Goal: Transaction & Acquisition: Purchase product/service

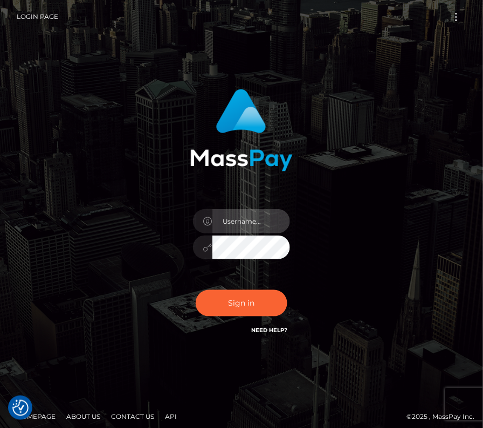
click at [246, 222] on input "text" at bounding box center [251, 221] width 78 height 24
type input "kateo"
click at [234, 226] on input "text" at bounding box center [251, 221] width 78 height 24
type input "kateo"
click at [239, 265] on div "kateo" at bounding box center [241, 242] width 113 height 82
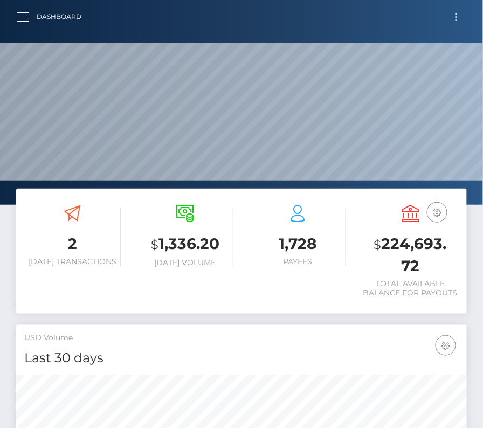
scroll to position [191, 217]
click at [451, 17] on button "Toggle navigation" at bounding box center [456, 17] width 20 height 15
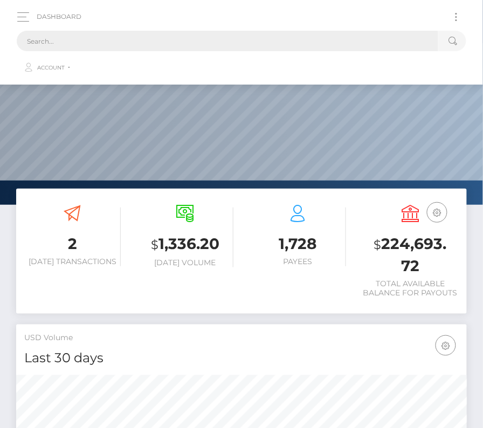
click at [255, 44] on input "text" at bounding box center [227, 41] width 421 height 20
paste input "1316055"
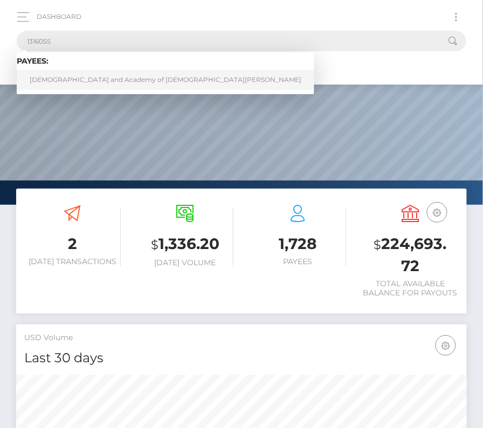
type input "1316055"
click at [84, 78] on link "Gnostic Church and Academy of Lord Jesus Christ" at bounding box center [166, 80] width 298 height 20
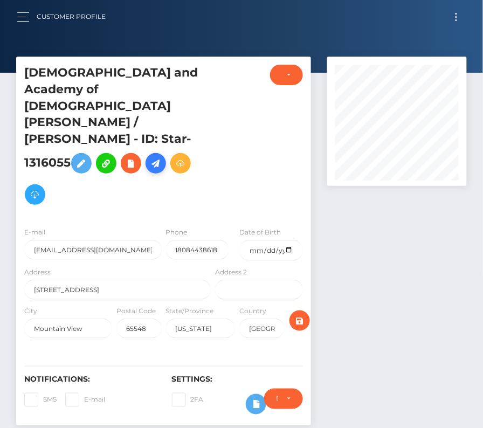
click at [166, 153] on link at bounding box center [156, 163] width 20 height 20
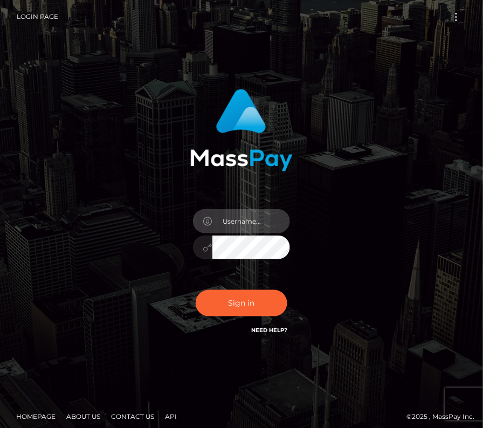
click at [248, 215] on input "text" at bounding box center [251, 221] width 78 height 24
type input "kateo"
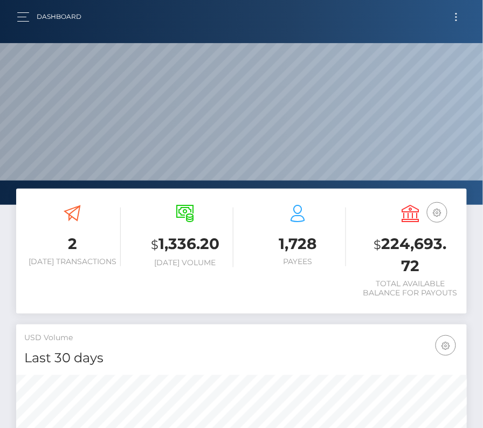
scroll to position [191, 217]
click at [457, 18] on button "Toggle navigation" at bounding box center [456, 17] width 20 height 15
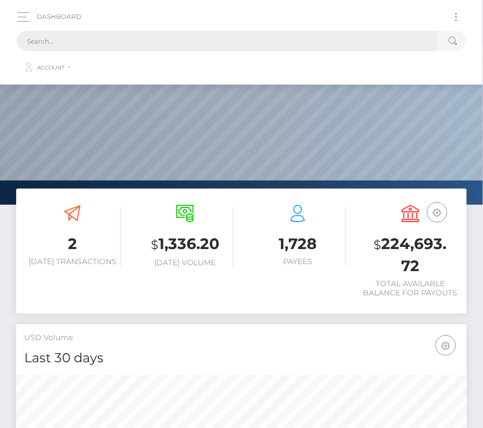
click at [267, 42] on input "text" at bounding box center [227, 41] width 421 height 20
paste input "1123211"
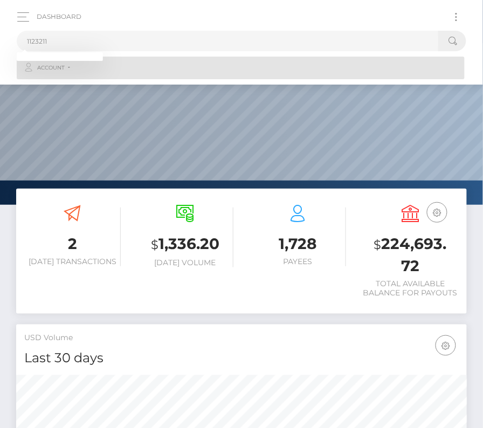
click at [64, 74] on link "Account" at bounding box center [241, 68] width 448 height 23
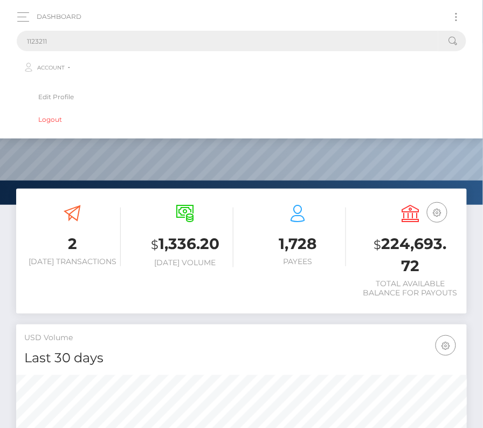
click at [57, 34] on input "1123211" at bounding box center [227, 41] width 421 height 20
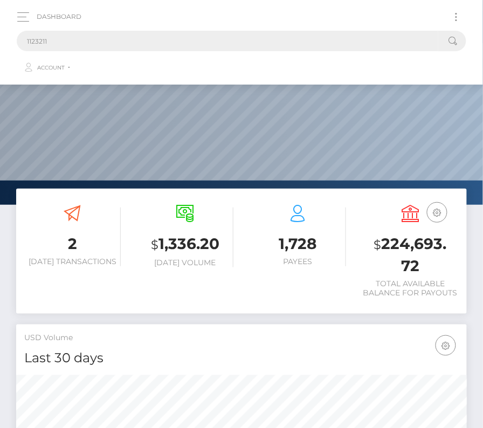
click at [56, 40] on input "1123211" at bounding box center [227, 41] width 421 height 20
drag, startPoint x: 40, startPoint y: 38, endPoint x: -27, endPoint y: 38, distance: 67.9
paste input "text"
type input "1123211"
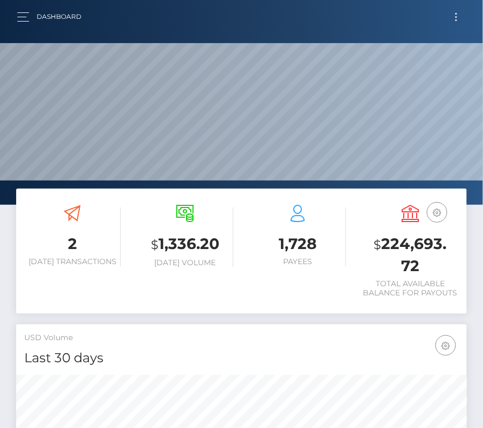
scroll to position [191, 217]
click at [462, 14] on button "Toggle navigation" at bounding box center [456, 17] width 20 height 15
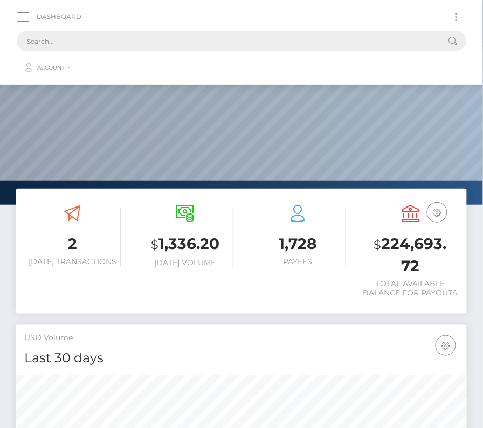
click at [230, 37] on input "text" at bounding box center [227, 41] width 421 height 20
paste input "1316055"
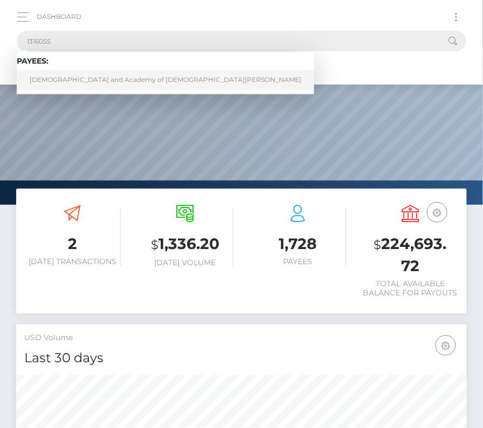
type input "1316055"
click at [80, 80] on link "Gnostic Church and Academy of Lord Jesus Christ" at bounding box center [166, 80] width 298 height 20
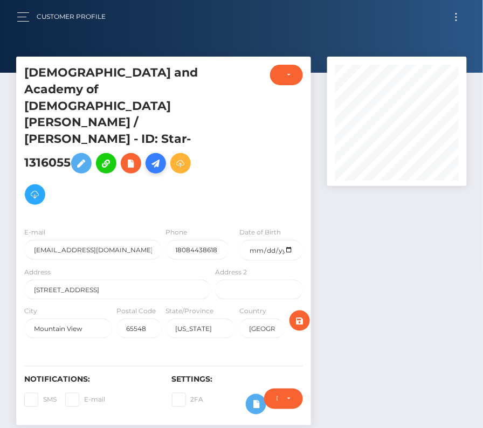
click at [162, 157] on icon at bounding box center [155, 163] width 13 height 13
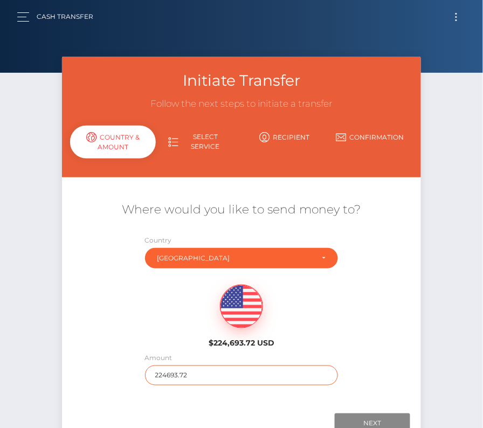
click at [210, 377] on input "224693.72" at bounding box center [241, 375] width 193 height 20
type input "1405"
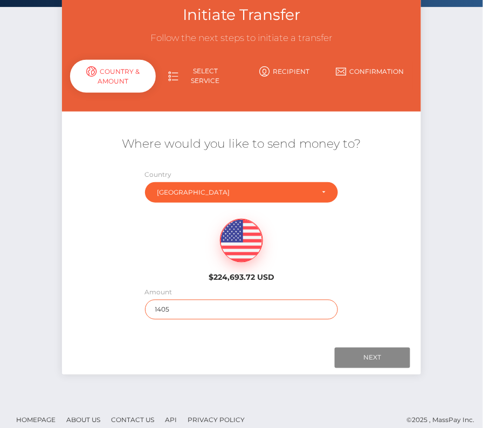
scroll to position [70, 0]
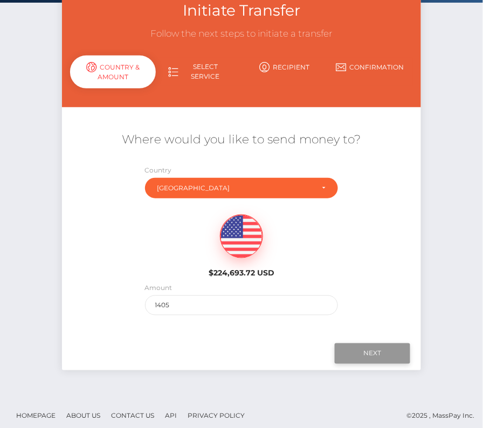
click at [367, 352] on input "Next" at bounding box center [372, 353] width 75 height 20
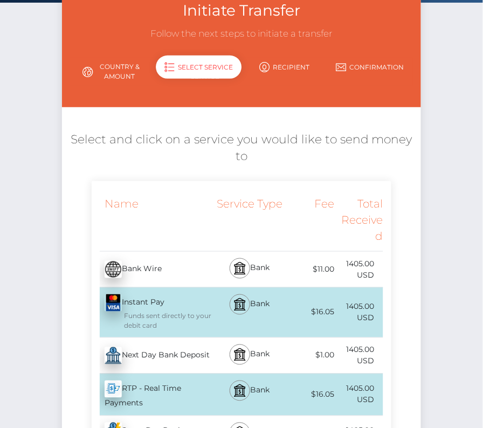
click at [160, 356] on div "Next Day Bank Deposit - USD" at bounding box center [152, 356] width 121 height 30
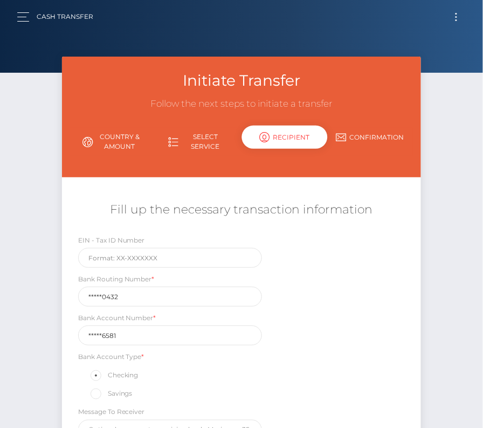
scroll to position [72, 0]
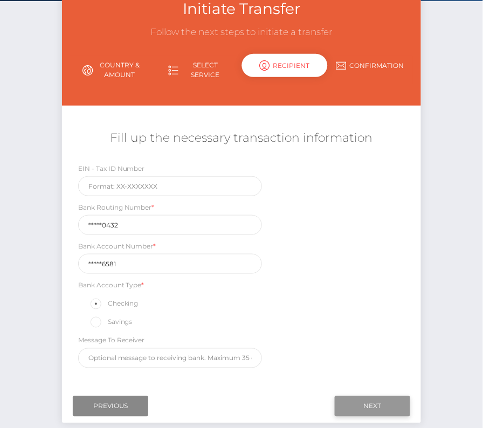
click at [375, 396] on input "Next" at bounding box center [372, 406] width 75 height 20
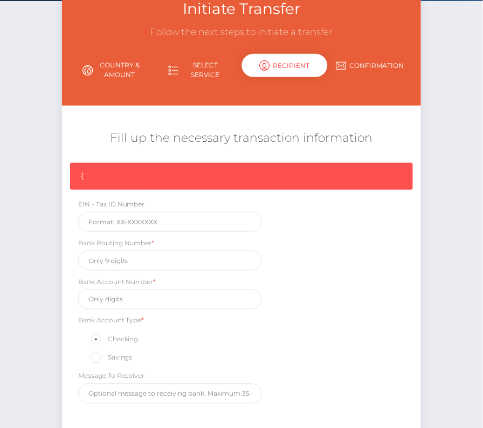
scroll to position [92, 0]
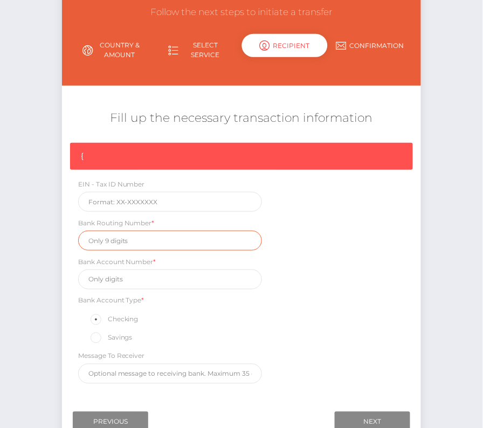
click at [123, 237] on input "text" at bounding box center [170, 241] width 184 height 20
paste input "082900432"
type input "082900432"
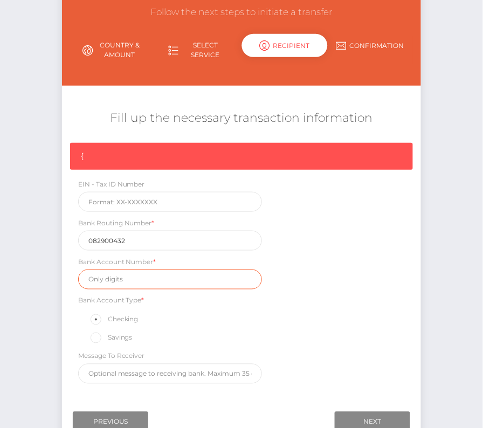
click at [163, 281] on input "text" at bounding box center [170, 279] width 184 height 20
paste input "137746581"
type input "137746581"
click at [301, 320] on div "{ EIN - Tax ID Number Bank Routing Number * 082900432 Bank Account Number * 137…" at bounding box center [242, 266] width 360 height 246
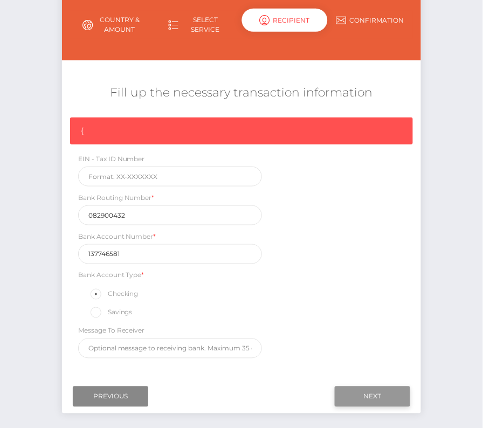
click at [365, 392] on input "Next" at bounding box center [372, 396] width 75 height 20
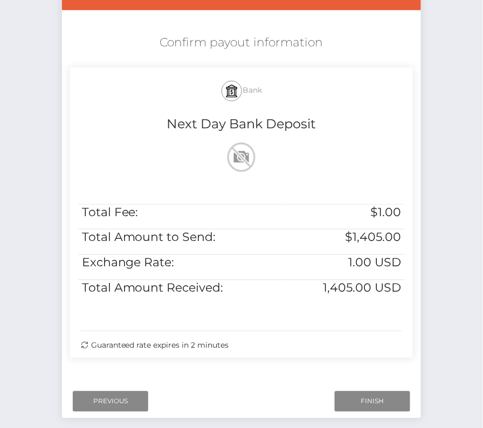
scroll to position [220, 0]
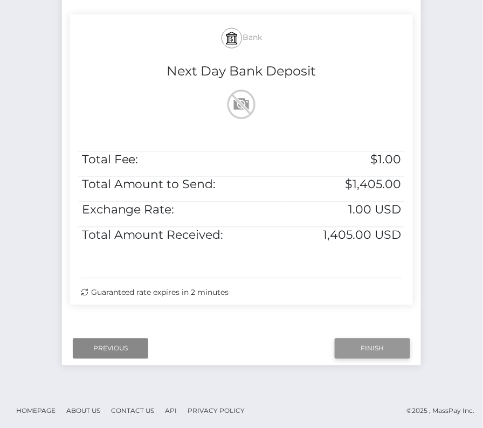
click at [364, 341] on input "Finish" at bounding box center [372, 348] width 75 height 20
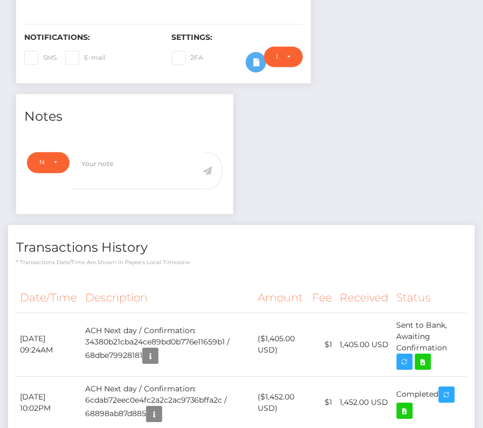
scroll to position [374, 0]
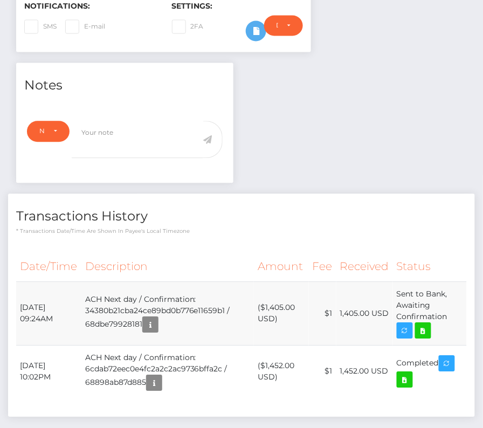
drag, startPoint x: 19, startPoint y: 269, endPoint x: 451, endPoint y: 292, distance: 432.3
click at [451, 291] on tr "[DATE] 09:24AM ACH Next day / Confirmation: 34380b21cba24ce89bd0b776e11659b1 / …" at bounding box center [241, 313] width 451 height 64
copy tbody "[DATE] 09:24AM ACH Next day / Confirmation: 34380b21cba24ce89bd0b776e11659b1 / …"
click at [427, 324] on icon at bounding box center [423, 330] width 13 height 13
click at [0, 0] on div "[DEMOGRAPHIC_DATA] and Academy of [DEMOGRAPHIC_DATA][PERSON_NAME] / [PERSON_NAM…" at bounding box center [241, 82] width 483 height 798
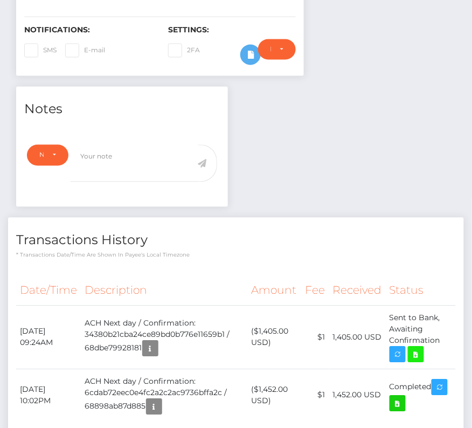
scroll to position [129, 136]
click at [142, 251] on p "* Transactions date/time are shown in payee's local timezone" at bounding box center [236, 255] width 440 height 8
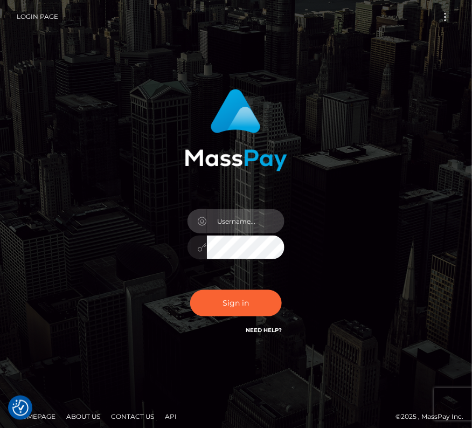
click at [227, 217] on input "text" at bounding box center [246, 221] width 78 height 24
type input "kateo"
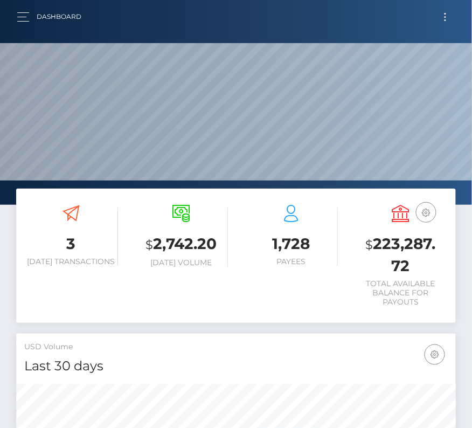
scroll to position [191, 212]
click at [20, 18] on button "button" at bounding box center [27, 17] width 20 height 15
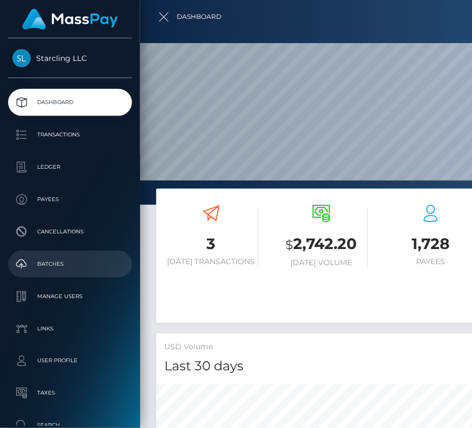
click at [60, 258] on p "Batches" at bounding box center [69, 264] width 115 height 16
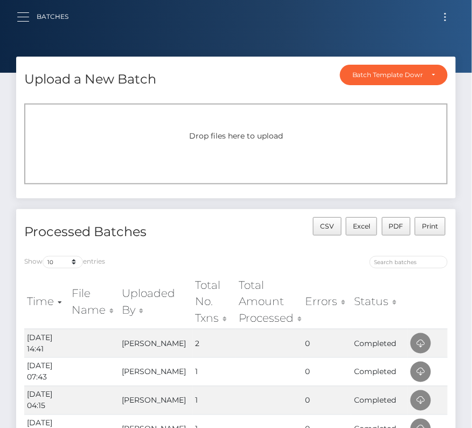
click at [26, 23] on button "button" at bounding box center [27, 17] width 20 height 15
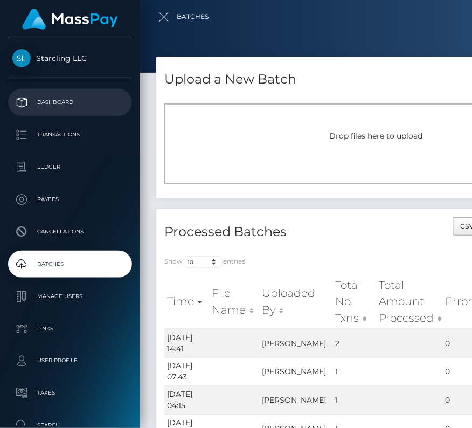
click at [55, 98] on p "Dashboard" at bounding box center [69, 102] width 115 height 16
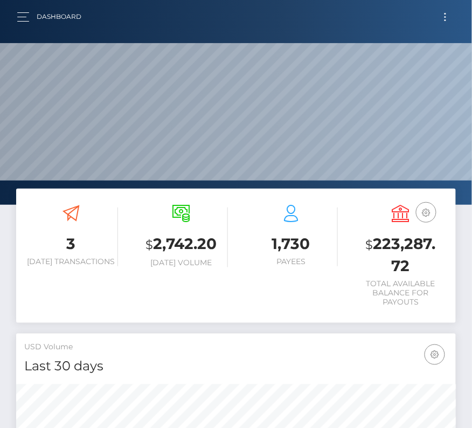
scroll to position [191, 212]
click at [443, 18] on button "Toggle navigation" at bounding box center [446, 17] width 20 height 15
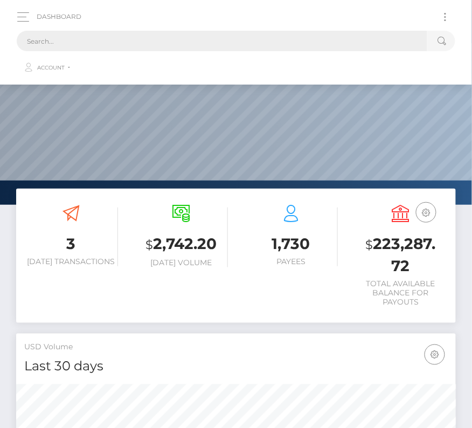
click at [250, 43] on input "text" at bounding box center [222, 41] width 411 height 20
paste input "3534165"
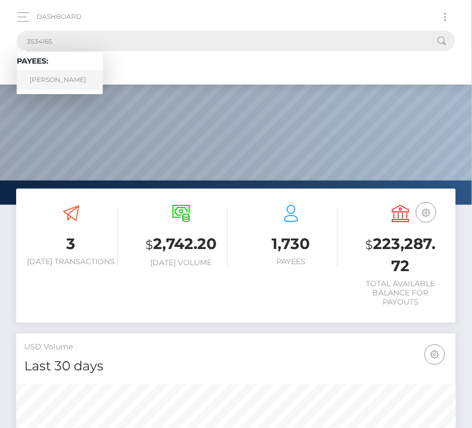
type input "3534165"
click at [63, 75] on link "Tia Carter" at bounding box center [60, 80] width 86 height 20
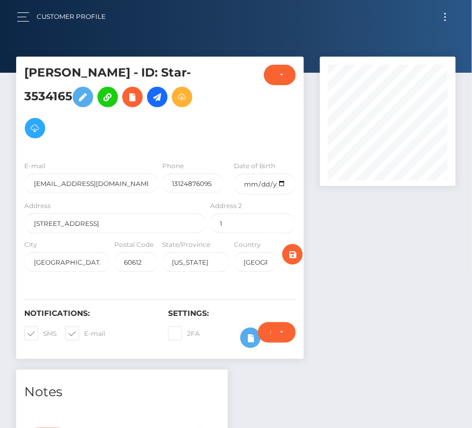
scroll to position [129, 136]
click at [282, 174] on input "date" at bounding box center [264, 184] width 61 height 21
type input "[DATE]"
click at [43, 329] on span at bounding box center [43, 333] width 0 height 8
click at [43, 327] on input "SMS" at bounding box center [46, 330] width 7 height 7
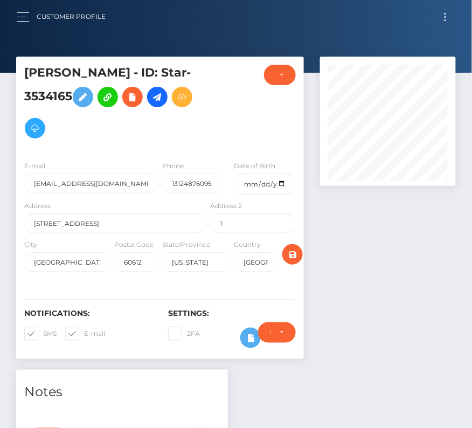
checkbox input "false"
click at [84, 329] on span at bounding box center [84, 333] width 0 height 8
click at [84, 327] on input "E-mail" at bounding box center [87, 330] width 7 height 7
checkbox input "false"
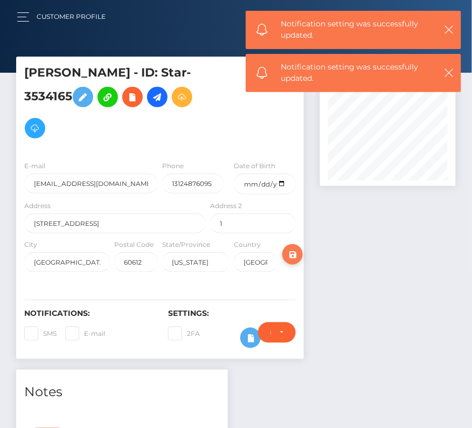
click at [289, 248] on icon "submit" at bounding box center [292, 254] width 13 height 13
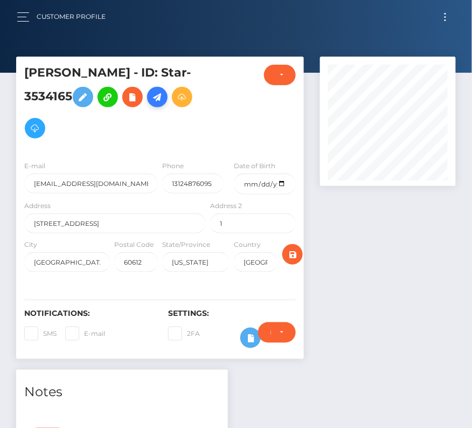
click at [151, 99] on icon at bounding box center [157, 97] width 13 height 13
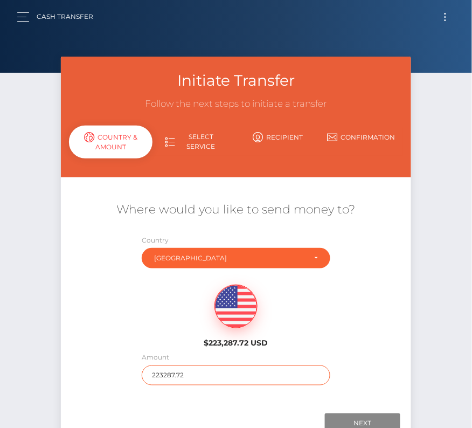
click at [174, 367] on input "223287.72" at bounding box center [236, 375] width 188 height 20
type input "340"
click at [169, 306] on div "$223,287.72 USD" at bounding box center [236, 313] width 350 height 78
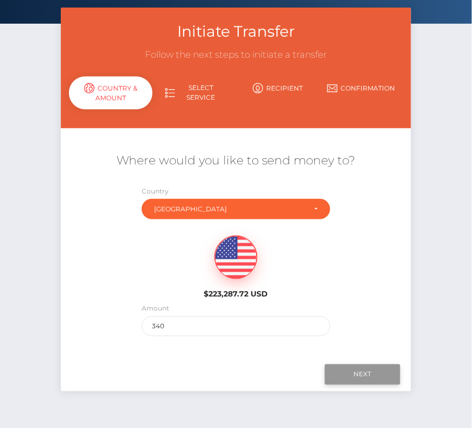
scroll to position [54, 0]
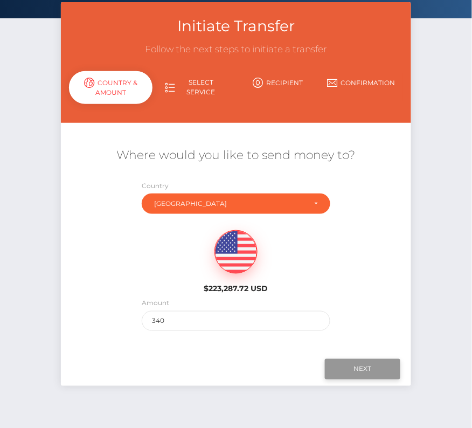
click at [362, 369] on input "Next" at bounding box center [362, 369] width 75 height 20
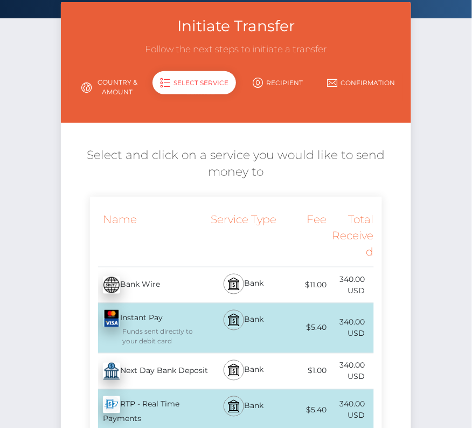
click at [139, 376] on div "Next Day Bank Deposit - USD" at bounding box center [149, 371] width 118 height 30
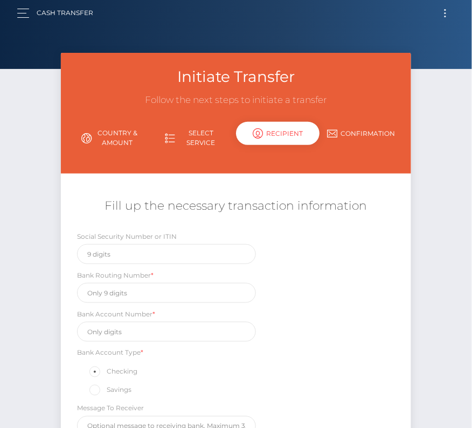
scroll to position [0, 0]
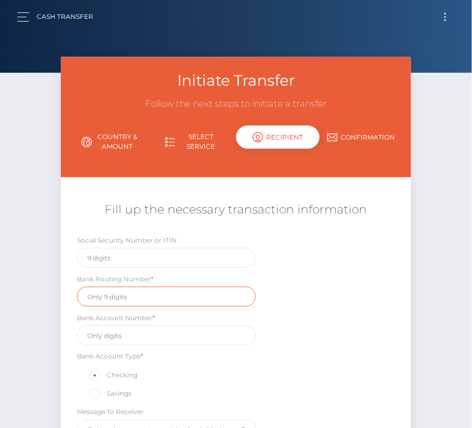
click at [114, 294] on input "text" at bounding box center [166, 297] width 179 height 20
paste input "071923909"
type input "071923909"
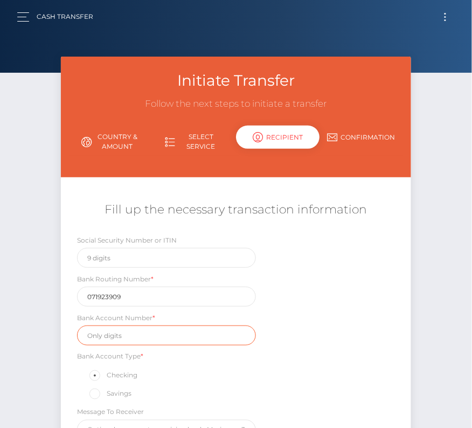
click at [115, 333] on input "text" at bounding box center [166, 336] width 179 height 20
paste input "7937158231"
type input "7937158231"
click at [283, 370] on div "Social Security Number or ITIN Bank Routing Number * 071923909 Bank Account Num…" at bounding box center [236, 339] width 350 height 211
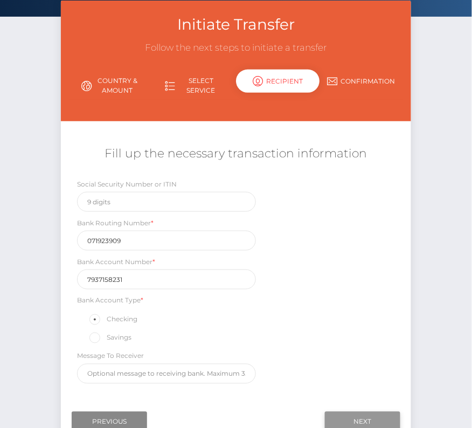
click at [365, 412] on input "Next" at bounding box center [362, 422] width 75 height 20
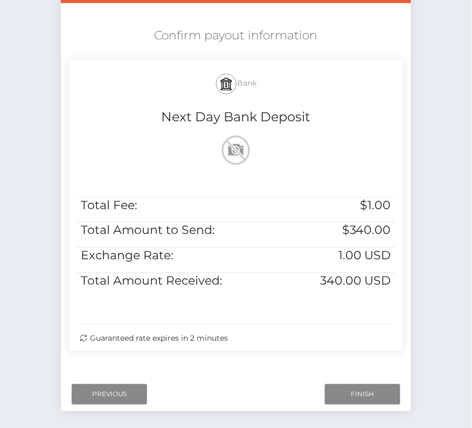
scroll to position [212, 0]
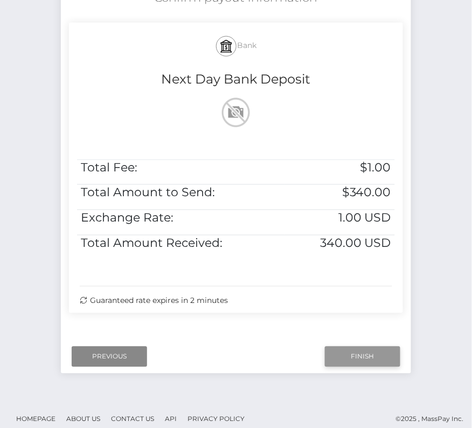
click at [347, 358] on input "Finish" at bounding box center [362, 357] width 75 height 20
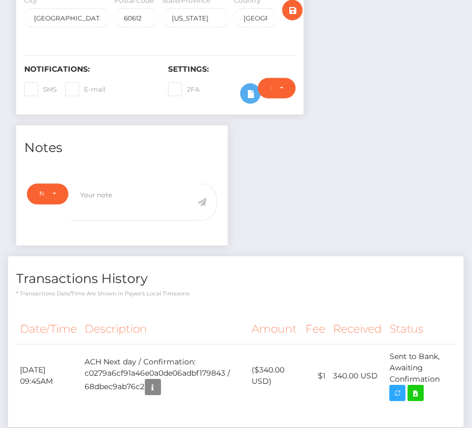
scroll to position [273, 0]
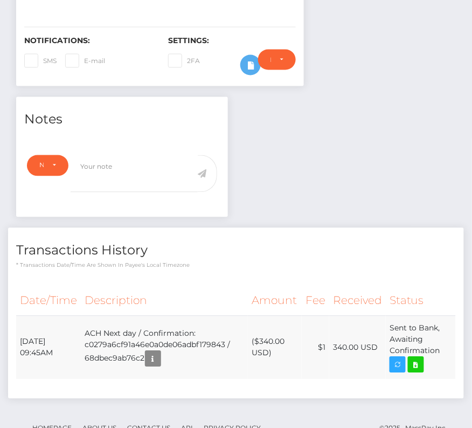
drag, startPoint x: 19, startPoint y: 307, endPoint x: 447, endPoint y: 317, distance: 428.1
click at [447, 317] on tr "September 30, 2025 09:45AM ACH Next day / Confirmation: c0279a6cf91a46e0a0de06a…" at bounding box center [236, 348] width 440 height 64
copy tr "September 30, 2025 09:45AM ACH Next day / Confirmation: c0279a6cf91a46e0a0de06a…"
click at [418, 358] on icon at bounding box center [416, 364] width 13 height 13
click at [0, 0] on div "Tia Carter - ID: Star-3534165 CLOSED ACTIVE E-mail Phone" at bounding box center [236, 123] width 472 height 679
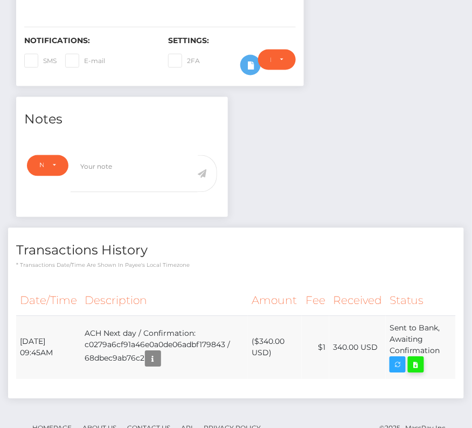
click at [417, 358] on icon at bounding box center [416, 364] width 13 height 13
click at [0, 0] on div "Tia Carter - ID: Star-3534165 CLOSED ACTIVE E-mail Phone" at bounding box center [236, 123] width 472 height 679
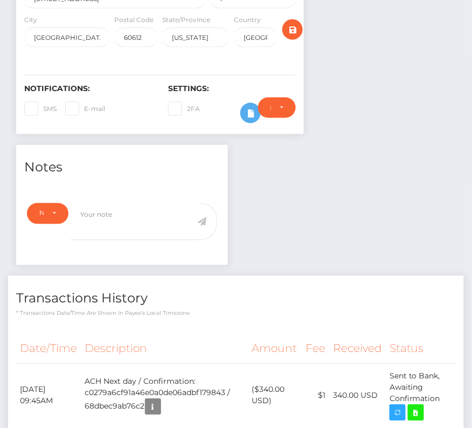
scroll to position [0, 0]
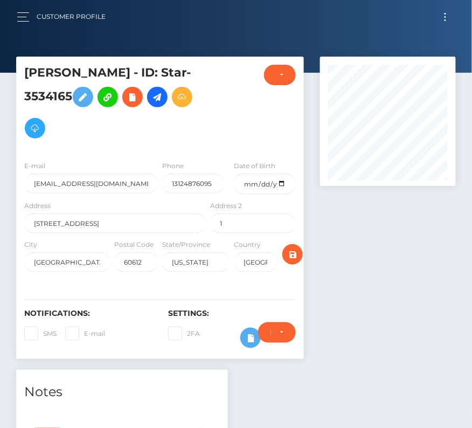
click at [447, 17] on button "Toggle navigation" at bounding box center [446, 17] width 20 height 15
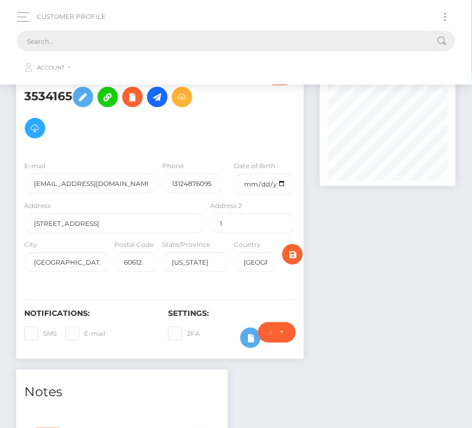
click at [260, 45] on input "text" at bounding box center [222, 41] width 411 height 20
paste input "1251350"
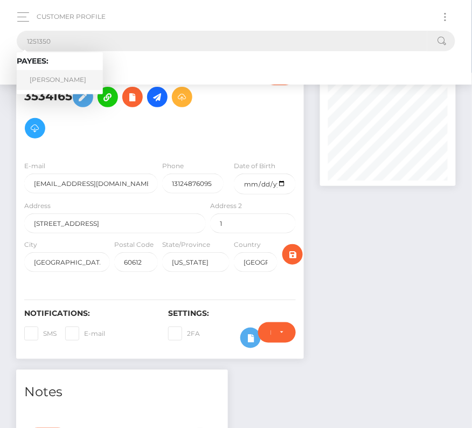
type input "1251350"
click at [73, 84] on link "Samantha Wolfe" at bounding box center [60, 80] width 86 height 20
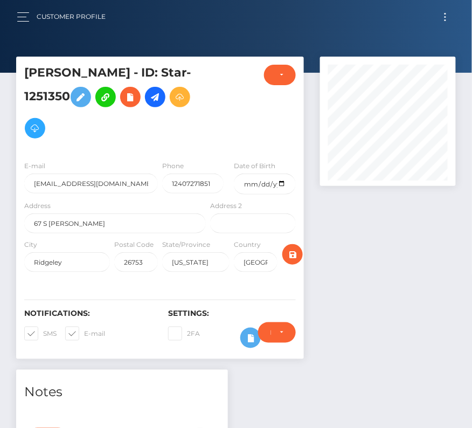
scroll to position [129, 136]
click at [281, 182] on input "date" at bounding box center [264, 184] width 61 height 21
type input "[DATE]"
click at [43, 330] on span at bounding box center [43, 333] width 0 height 8
click at [43, 330] on input "SMS" at bounding box center [46, 330] width 7 height 7
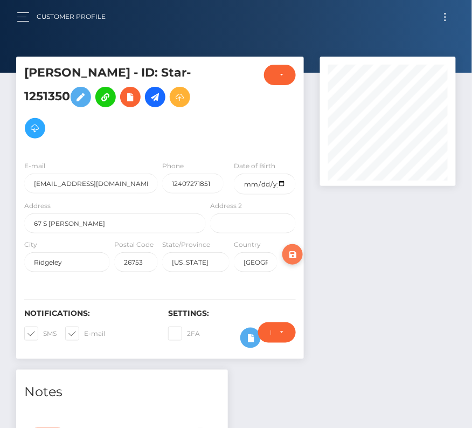
checkbox input "false"
click at [84, 331] on span at bounding box center [84, 333] width 0 height 8
click at [84, 331] on input "E-mail" at bounding box center [87, 330] width 7 height 7
checkbox input "false"
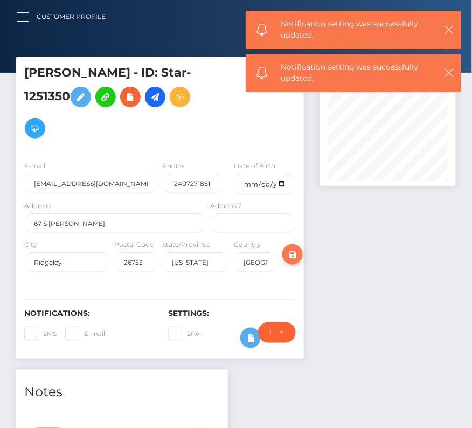
click at [299, 250] on icon "submit" at bounding box center [292, 254] width 13 height 13
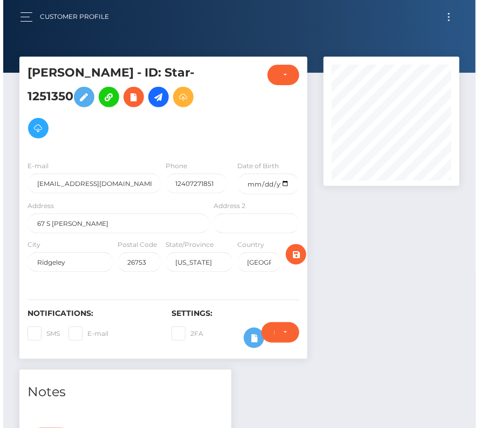
scroll to position [129, 136]
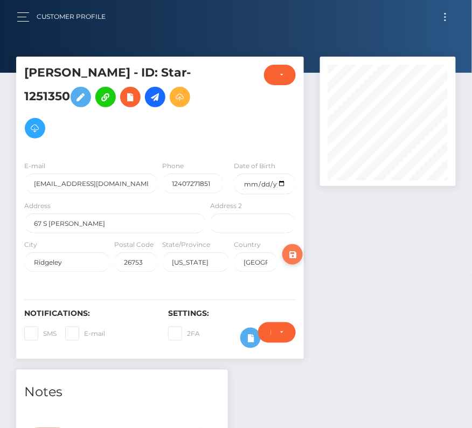
drag, startPoint x: 0, startPoint y: 0, endPoint x: 299, endPoint y: 250, distance: 389.5
click at [299, 250] on icon "submit" at bounding box center [292, 254] width 13 height 13
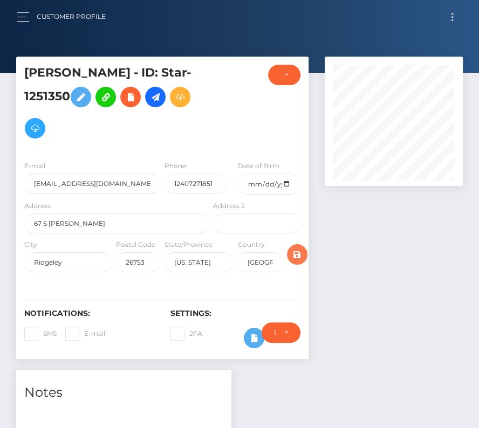
scroll to position [129, 137]
click at [161, 94] on icon at bounding box center [155, 97] width 13 height 13
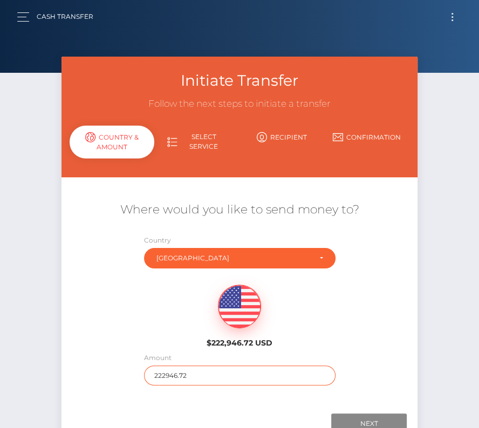
click at [166, 376] on input "222946.72" at bounding box center [239, 375] width 191 height 20
type input "222"
click at [181, 327] on div "$222,946.72 USD" at bounding box center [239, 313] width 119 height 78
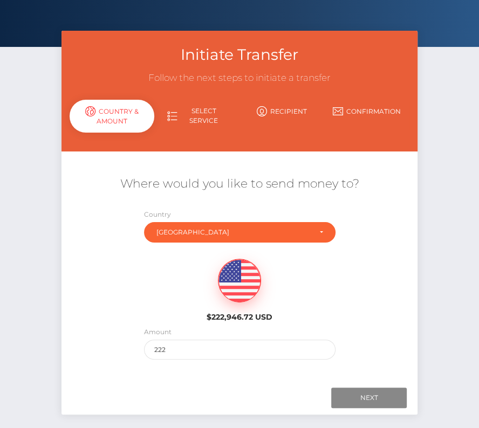
scroll to position [54, 0]
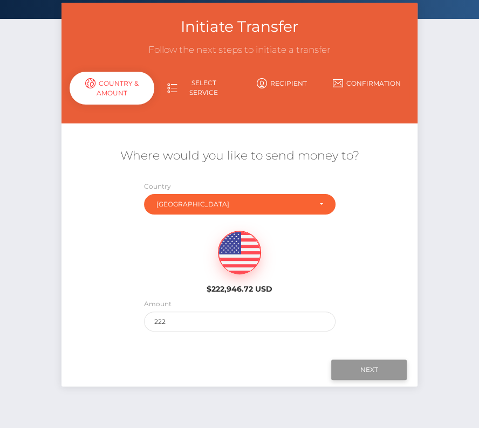
click at [369, 369] on input "Next" at bounding box center [368, 370] width 75 height 20
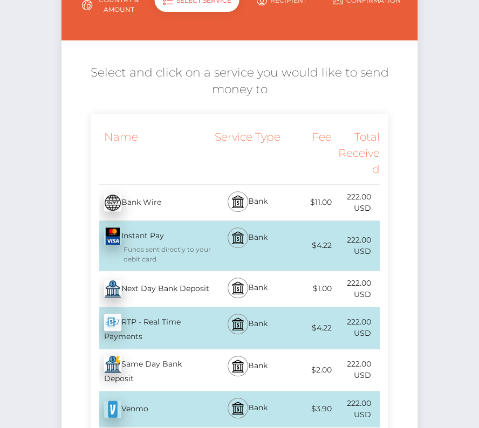
scroll to position [146, 0]
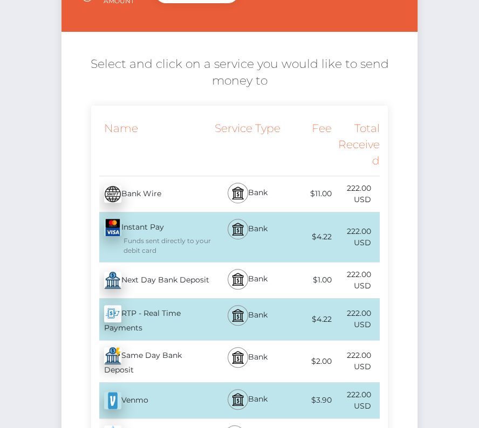
click at [167, 282] on div "Next Day Bank Deposit - USD" at bounding box center [151, 280] width 120 height 30
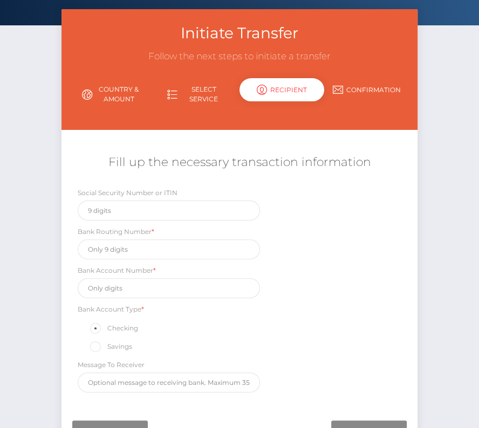
scroll to position [0, 0]
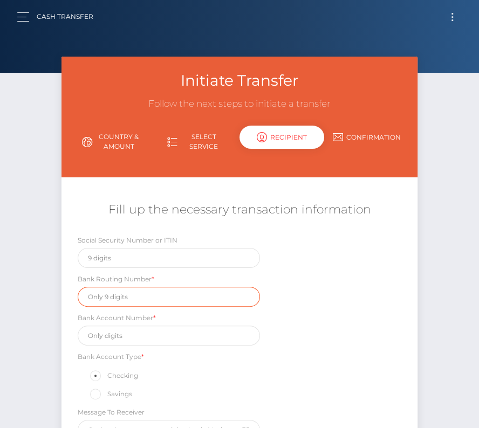
click at [120, 300] on input "text" at bounding box center [169, 297] width 182 height 20
paste input "252177121"
type input "252177121"
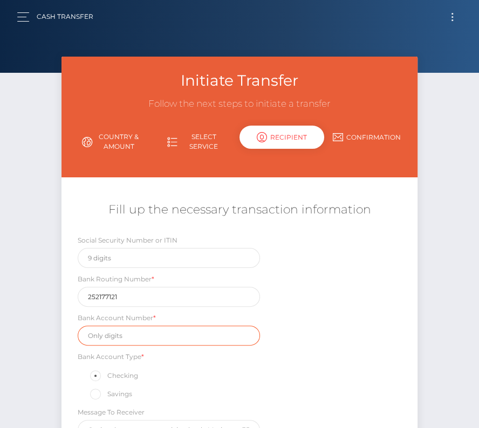
click at [130, 331] on input "text" at bounding box center [169, 336] width 182 height 20
paste input "1458140"
type input "1458140"
click at [301, 363] on div "Social Security Number or ITIN Bank Routing Number * [US_BANK_ROUTING_MICR] Ban…" at bounding box center [239, 339] width 356 height 211
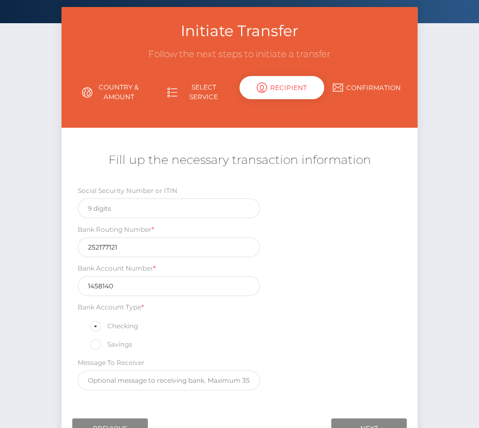
scroll to position [52, 0]
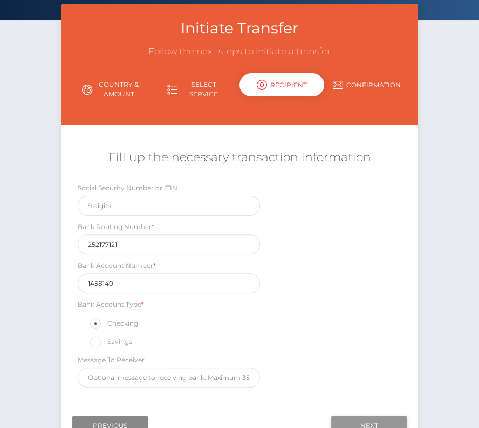
click at [382, 416] on input "Next" at bounding box center [368, 426] width 75 height 20
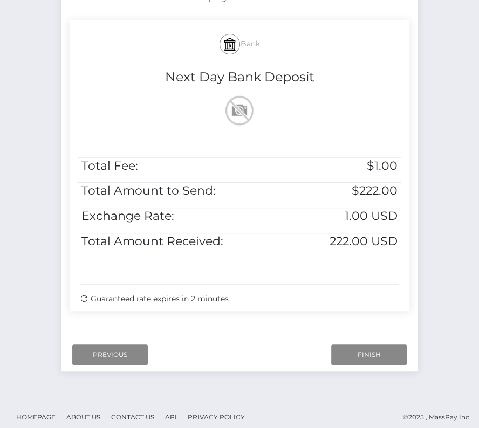
scroll to position [220, 0]
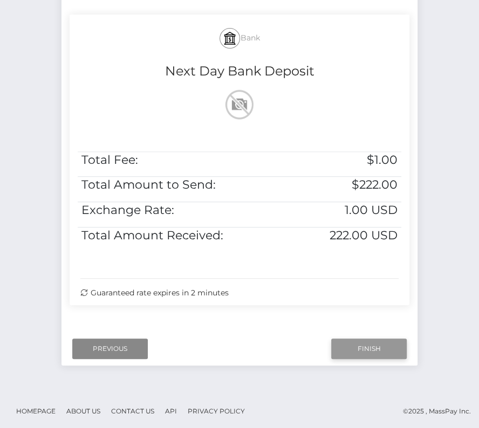
click at [358, 344] on input "Finish" at bounding box center [368, 348] width 75 height 20
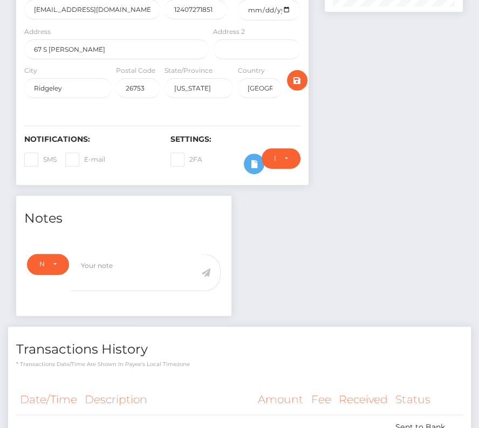
scroll to position [303, 0]
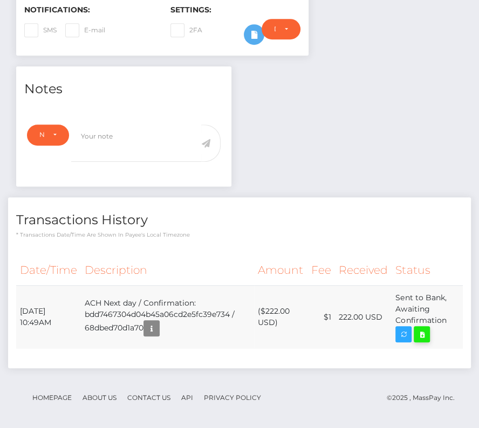
click at [417, 331] on icon at bounding box center [421, 334] width 13 height 13
click at [0, 0] on div "Samantha Wolfe - ID: Star-1251350 CLOSED ACTIVE E-mail" at bounding box center [239, 92] width 479 height 679
drag, startPoint x: 21, startPoint y: 306, endPoint x: 448, endPoint y: 321, distance: 427.1
click at [448, 321] on tr "September 30, 2025 10:49AM ACH Next day / Confirmation: bdd7467304d04b45a06cd2e…" at bounding box center [239, 317] width 446 height 64
copy tr "September 30, 2025 10:49AM ACH Next day / Confirmation: bdd7467304d04b45a06cd2e…"
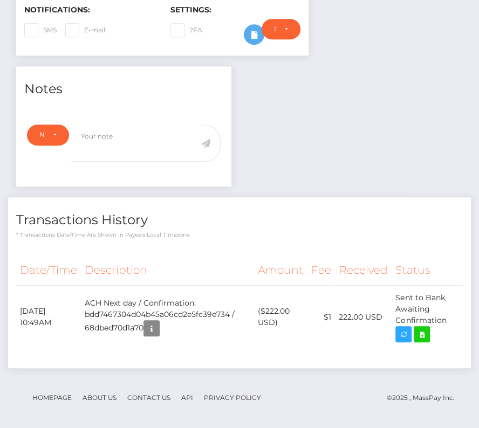
scroll to position [0, 0]
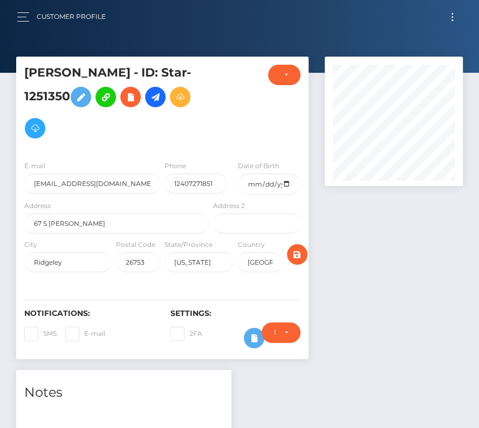
click at [459, 22] on button "Toggle navigation" at bounding box center [452, 17] width 20 height 15
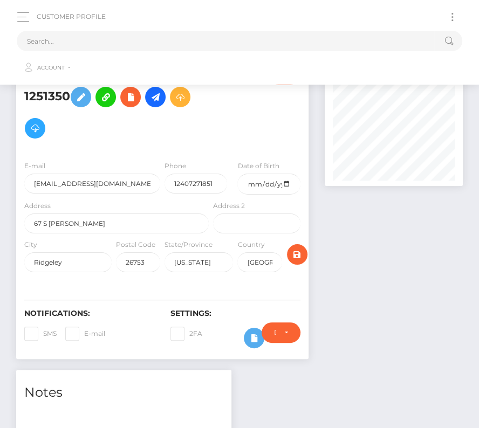
click at [459, 22] on button "Toggle navigation" at bounding box center [452, 17] width 20 height 15
click at [243, 45] on input "text" at bounding box center [225, 41] width 417 height 20
paste input "126058"
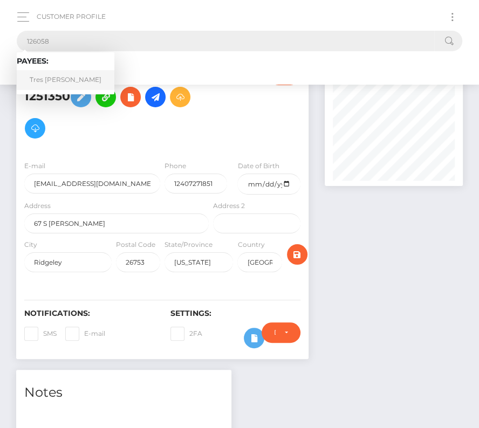
type input "126058"
click at [60, 76] on link "Tres Morrison" at bounding box center [66, 80] width 98 height 20
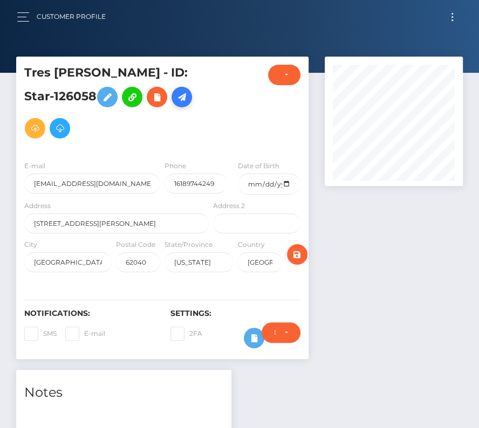
click at [175, 96] on icon at bounding box center [181, 97] width 13 height 13
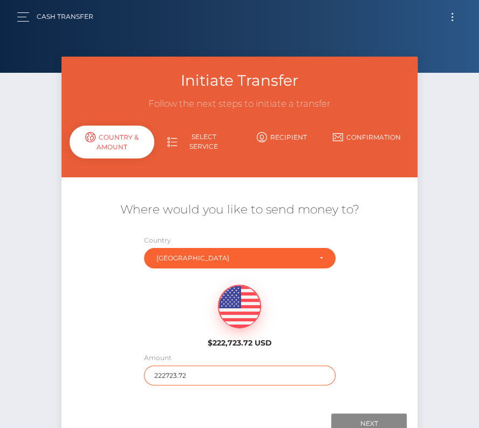
click at [181, 370] on input "222723.72" at bounding box center [239, 375] width 191 height 20
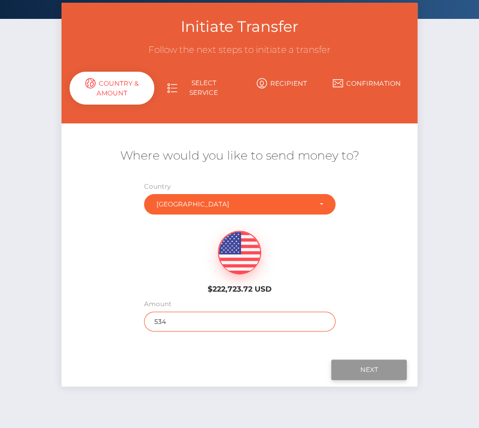
type input "534"
click at [352, 365] on input "Next" at bounding box center [368, 370] width 75 height 20
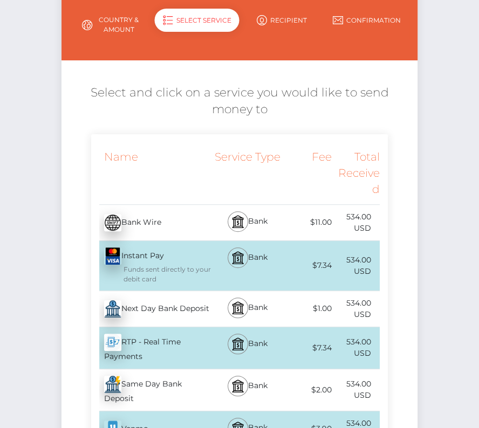
scroll to position [121, 0]
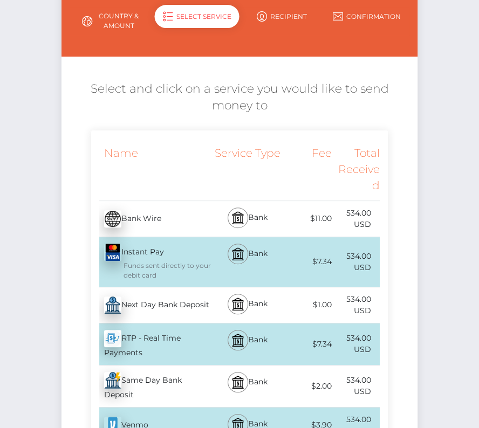
click at [191, 302] on div "Next Day Bank Deposit - USD" at bounding box center [151, 305] width 120 height 30
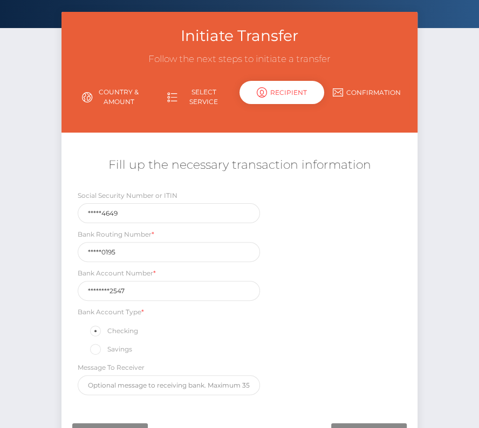
scroll to position [68, 0]
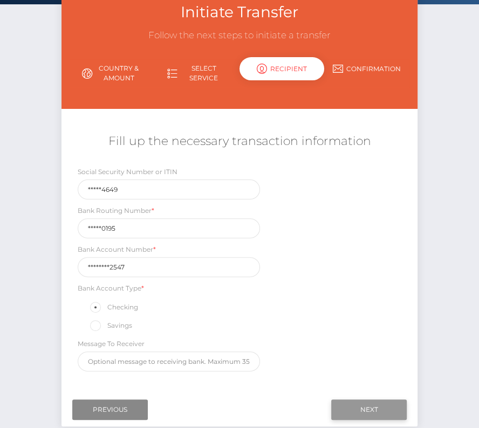
click at [356, 408] on input "Next" at bounding box center [368, 409] width 75 height 20
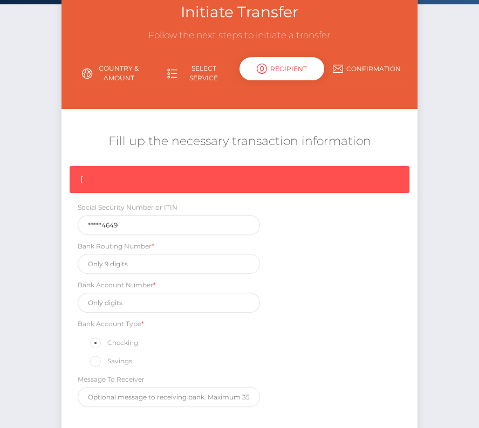
scroll to position [162, 0]
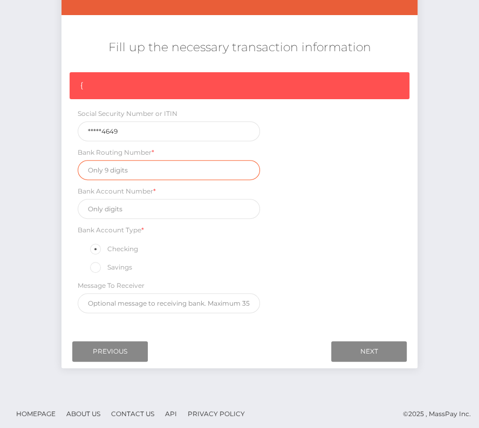
click at [116, 174] on input "text" at bounding box center [169, 170] width 182 height 20
paste input "103100195"
type input "103100195"
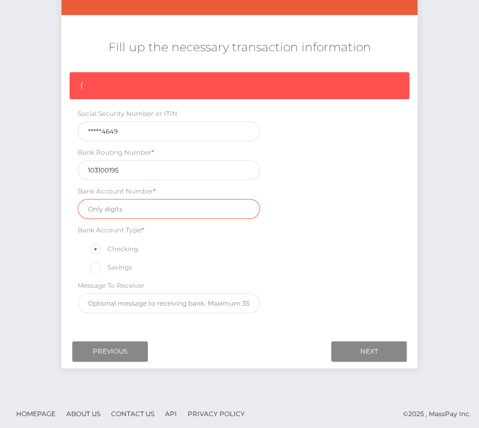
click at [106, 205] on input "text" at bounding box center [169, 209] width 182 height 20
paste input "248145562547"
type input "248145562547"
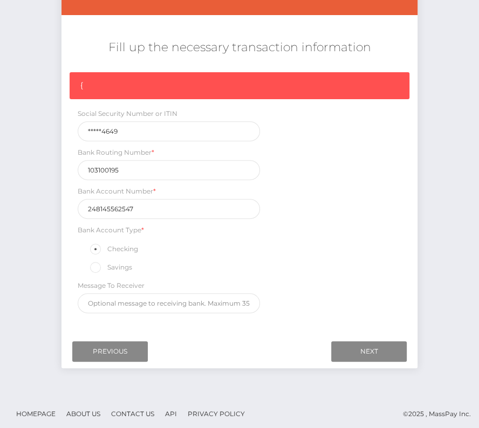
click at [343, 262] on div "{ Social Security Number or ITIN *****4649 Bank Routing Number * [US_BANK_ROUTI…" at bounding box center [239, 195] width 356 height 246
click at [373, 343] on input "Next" at bounding box center [368, 351] width 75 height 20
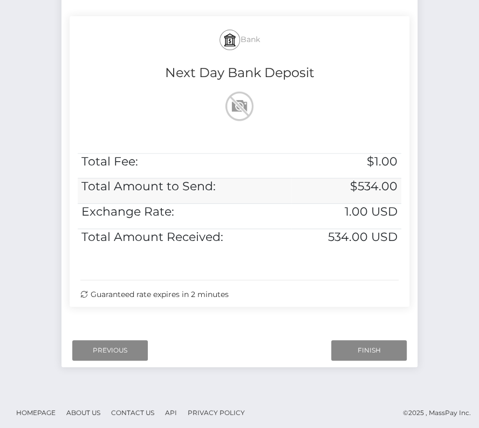
scroll to position [220, 0]
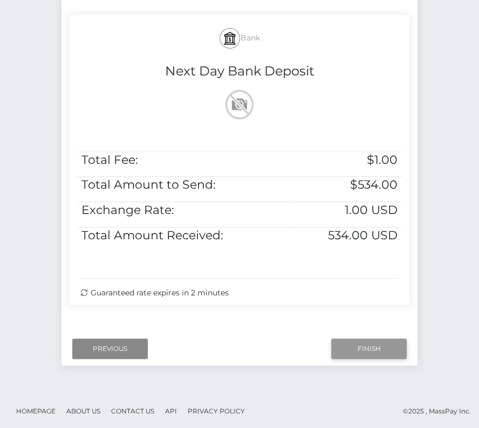
click at [354, 349] on input "Finish" at bounding box center [368, 348] width 75 height 20
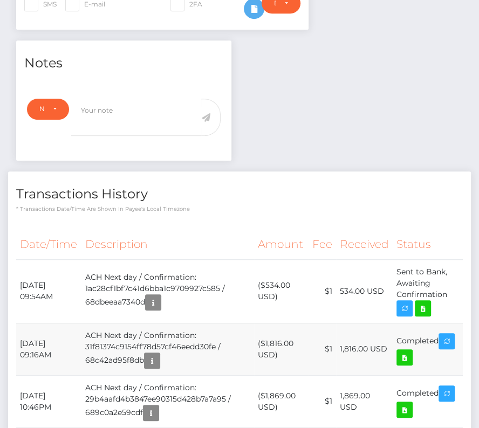
scroll to position [336, 0]
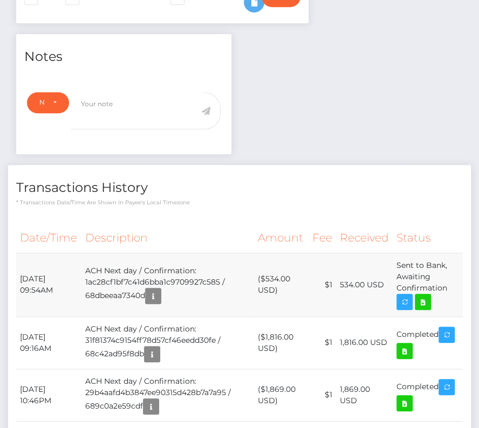
drag, startPoint x: 20, startPoint y: 276, endPoint x: 452, endPoint y: 282, distance: 431.2
click at [452, 282] on tr "[DATE] 09:54AM ACH Next day / Confirmation: 1ac28cf1bf7c41d6bba1c9709927c585 / …" at bounding box center [239, 285] width 446 height 64
copy tr "[DATE] 09:54AM ACH Next day / Confirmation: 1ac28cf1bf7c41d6bba1c9709927c585 / …"
click at [427, 295] on icon at bounding box center [422, 301] width 13 height 13
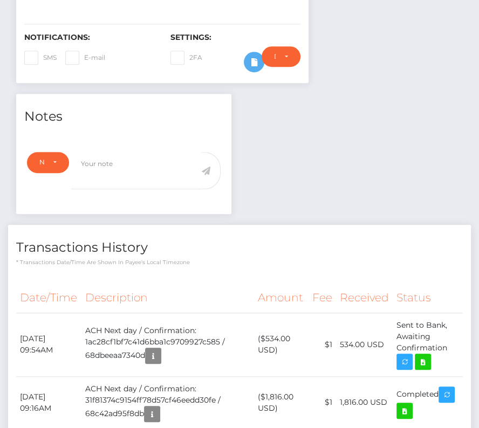
scroll to position [0, 0]
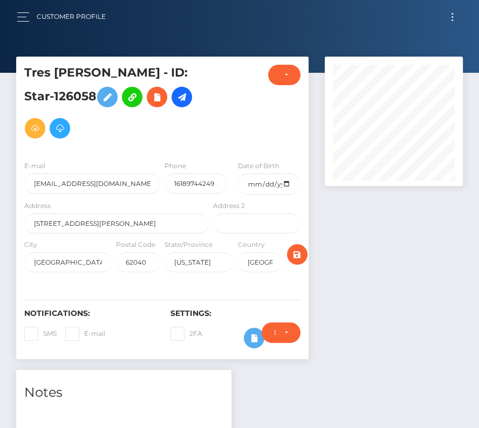
click at [454, 22] on button "Toggle navigation" at bounding box center [452, 17] width 20 height 15
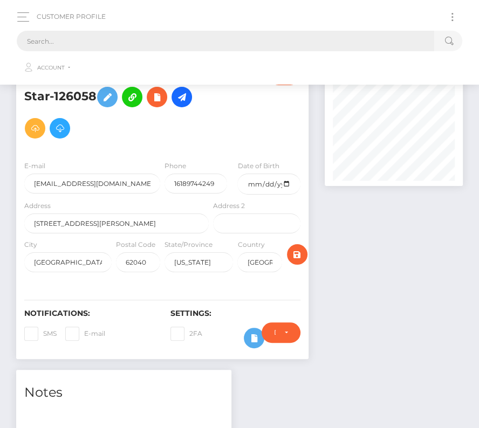
click at [241, 36] on input "text" at bounding box center [225, 41] width 417 height 20
paste input "25530"
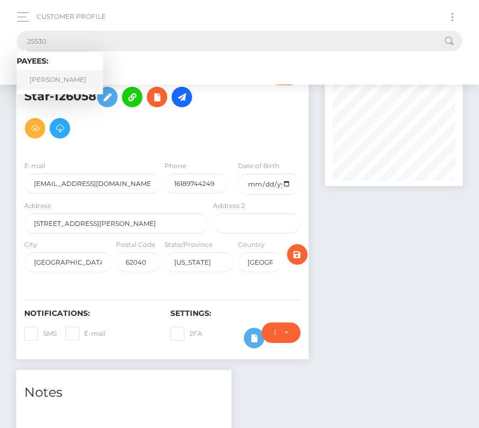
type input "25530"
click at [52, 75] on link "Yizzien Olonrae" at bounding box center [60, 80] width 86 height 20
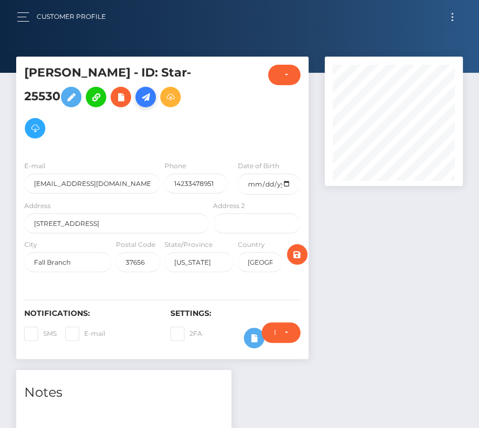
click at [148, 93] on icon at bounding box center [145, 97] width 13 height 13
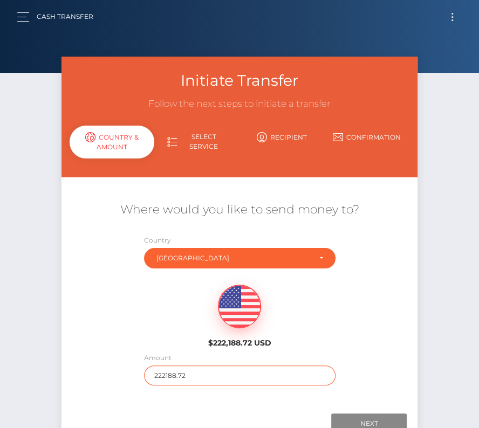
click at [190, 371] on input "222188.72" at bounding box center [239, 375] width 191 height 20
type input "280"
click at [162, 331] on div "$222,188.72 USD" at bounding box center [239, 313] width 356 height 78
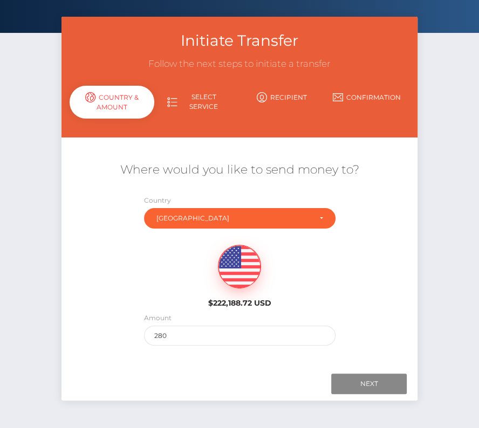
scroll to position [75, 0]
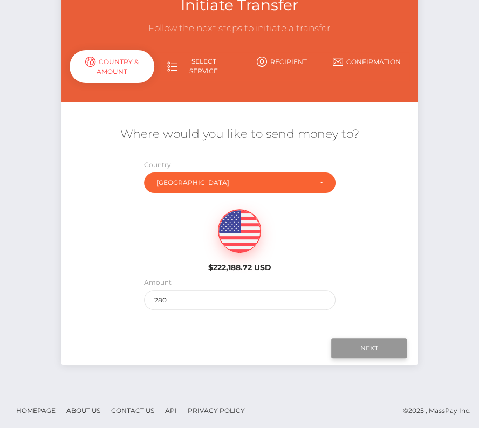
click at [348, 349] on input "Next" at bounding box center [368, 348] width 75 height 20
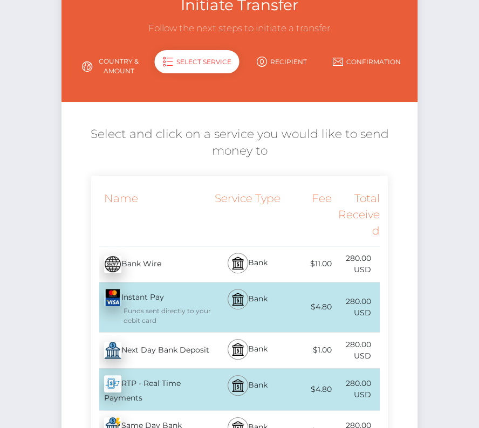
click at [169, 341] on div "Next Day Bank Deposit - USD" at bounding box center [151, 350] width 120 height 30
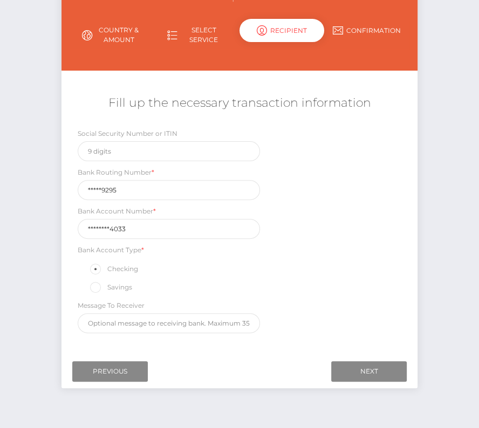
scroll to position [127, 0]
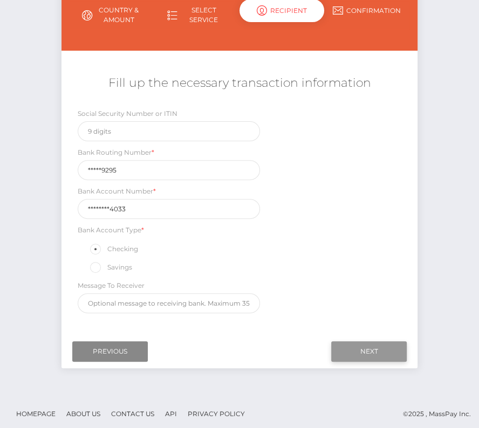
click at [354, 345] on input "Next" at bounding box center [368, 351] width 75 height 20
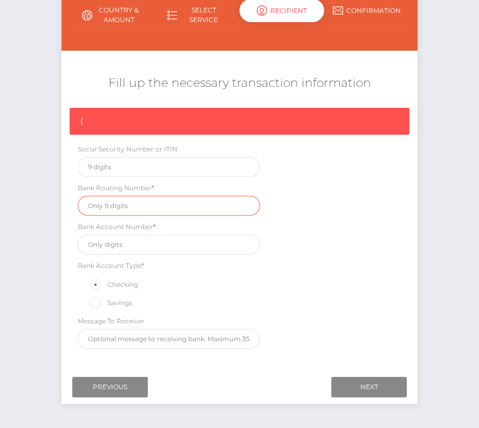
click at [109, 201] on input "text" at bounding box center [169, 206] width 182 height 20
paste input "264279295"
type input "264279295"
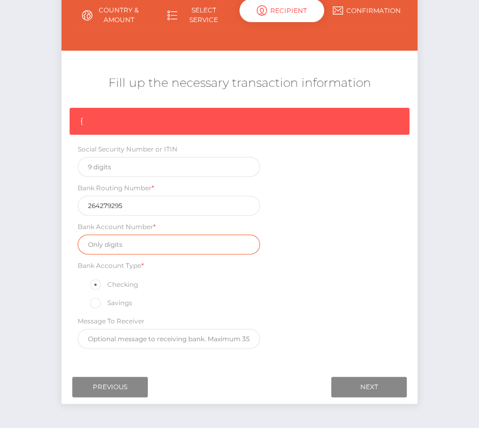
click at [111, 240] on input "text" at bounding box center [169, 244] width 182 height 20
paste input "778660474033"
type input "778660474033"
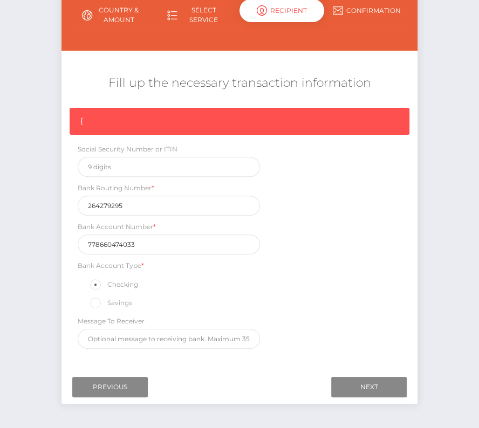
click at [348, 261] on div "{ Social Security Number or ITIN Bank Routing Number * [US_BANK_ROUTING_MICR] B…" at bounding box center [239, 231] width 356 height 246
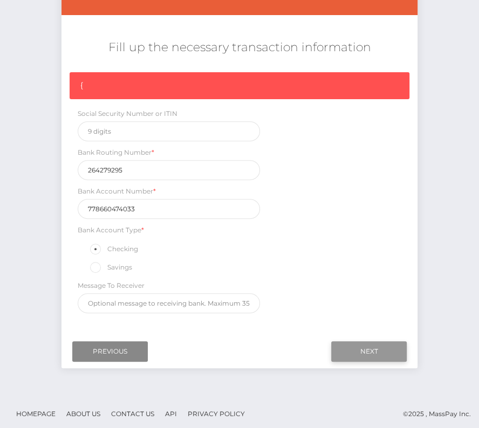
click at [379, 344] on input "Next" at bounding box center [368, 351] width 75 height 20
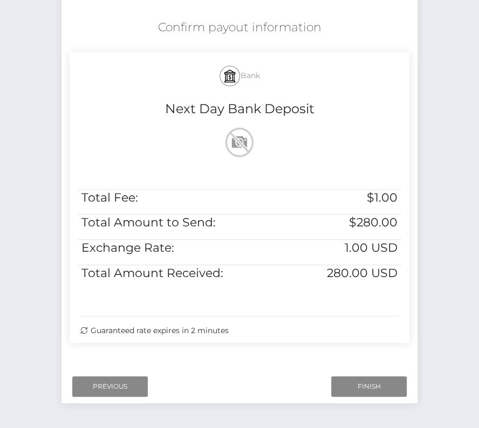
scroll to position [193, 0]
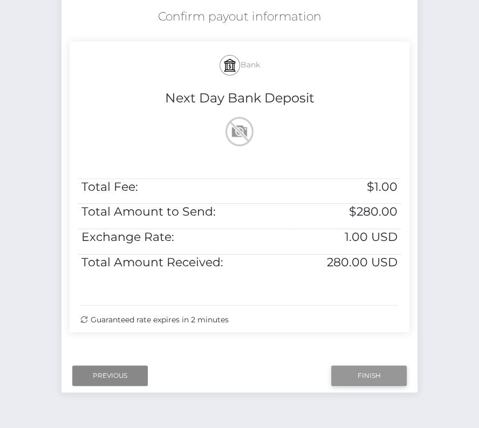
click at [352, 371] on input "Finish" at bounding box center [368, 375] width 75 height 20
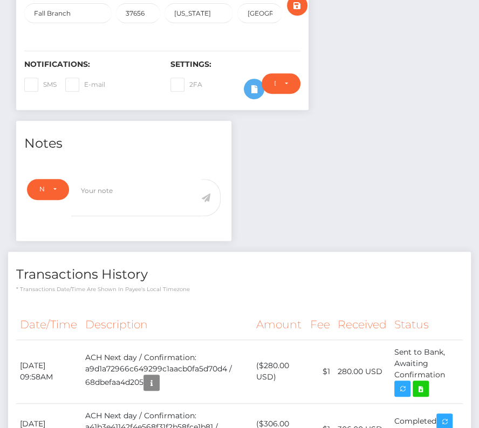
scroll to position [129, 137]
drag, startPoint x: 18, startPoint y: 361, endPoint x: 445, endPoint y: 373, distance: 427.1
click at [445, 373] on tr "[DATE] 09:58AM ACH Next day / Confirmation: a9d1a72966c649299c1aacb0fa5d70d4 / …" at bounding box center [239, 372] width 446 height 64
copy tr "[DATE] 09:58AM ACH Next day / Confirmation: a9d1a72966c649299c1aacb0fa5d70d4 / …"
click at [423, 386] on icon at bounding box center [420, 388] width 13 height 13
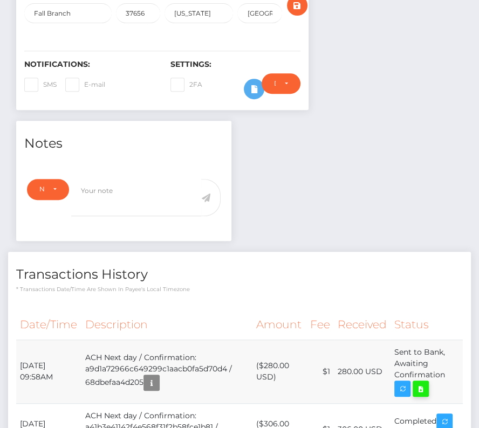
click at [0, 0] on div "[PERSON_NAME] - ID: Star-25530 CLOSED ACTIVE E-mail USA" at bounding box center [239, 278] width 479 height 941
click at [356, 154] on div "Notes Note Type Compliance Clear Compliance General Note Type" at bounding box center [239, 408] width 462 height 574
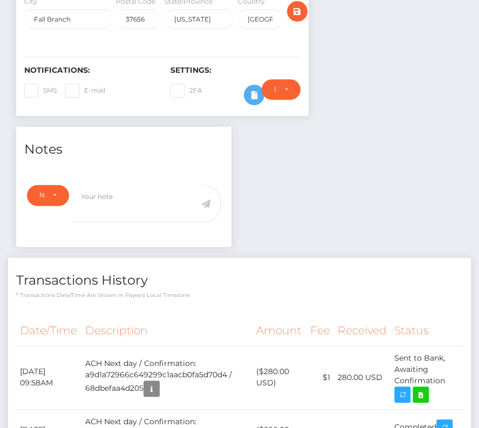
scroll to position [0, 0]
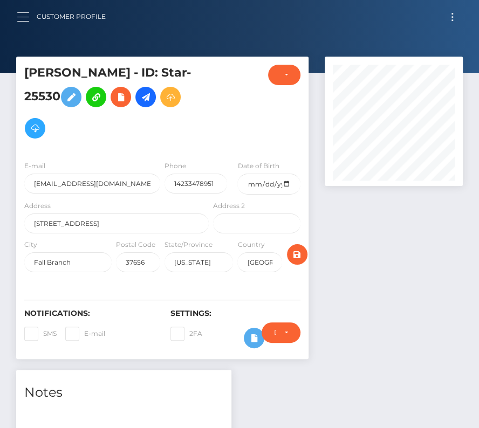
click at [26, 17] on button "button" at bounding box center [27, 17] width 20 height 15
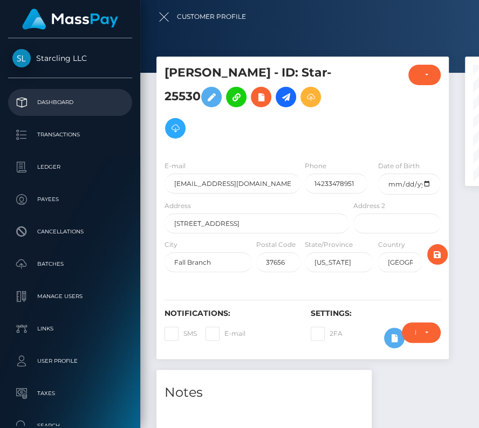
click at [66, 106] on p "Dashboard" at bounding box center [69, 102] width 115 height 16
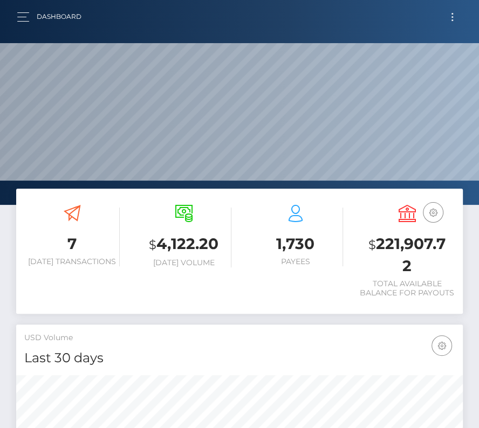
scroll to position [191, 215]
